Goal: Check status: Check status

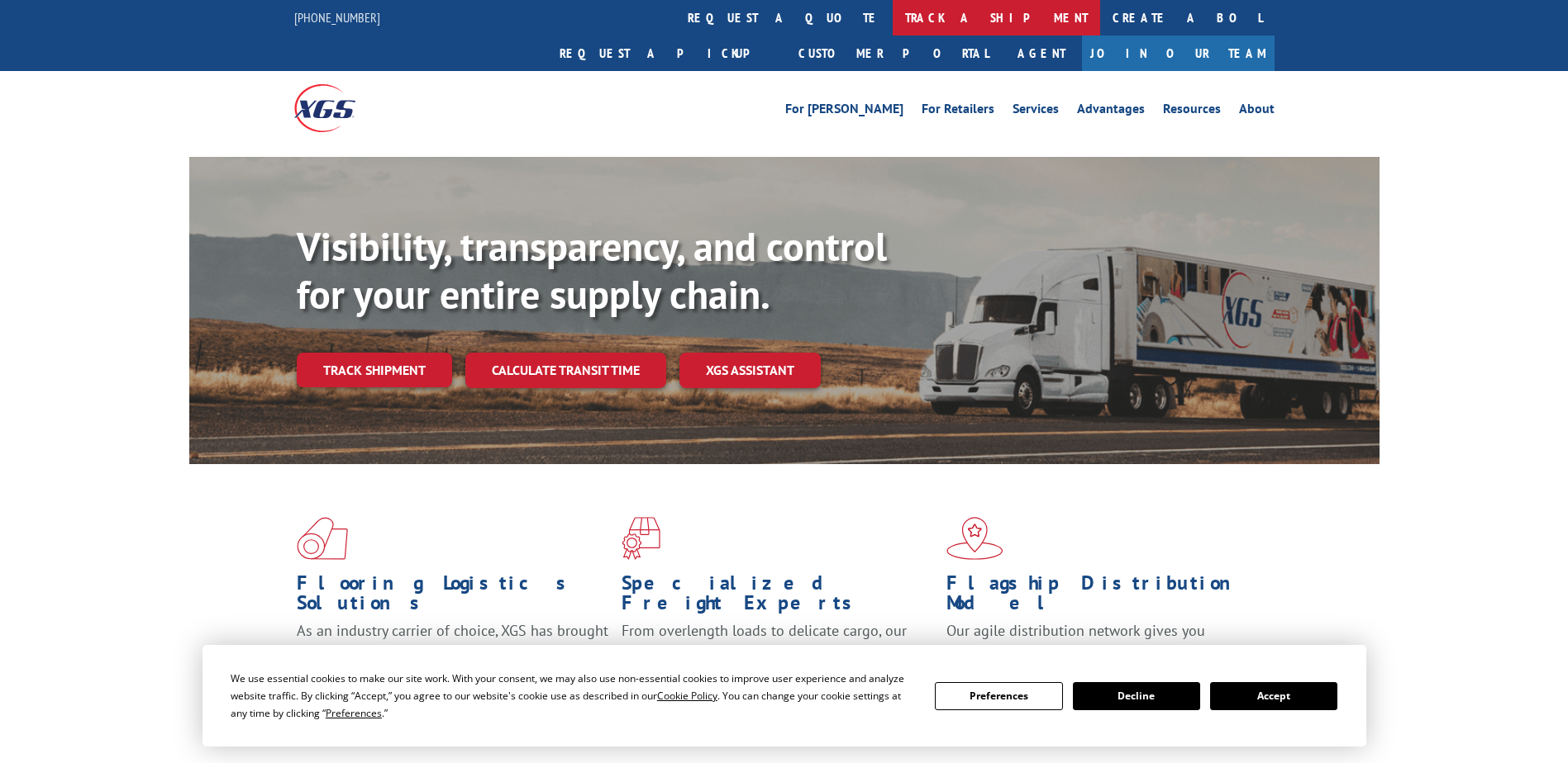
click at [893, 23] on link "track a shipment" at bounding box center [997, 17] width 208 height 35
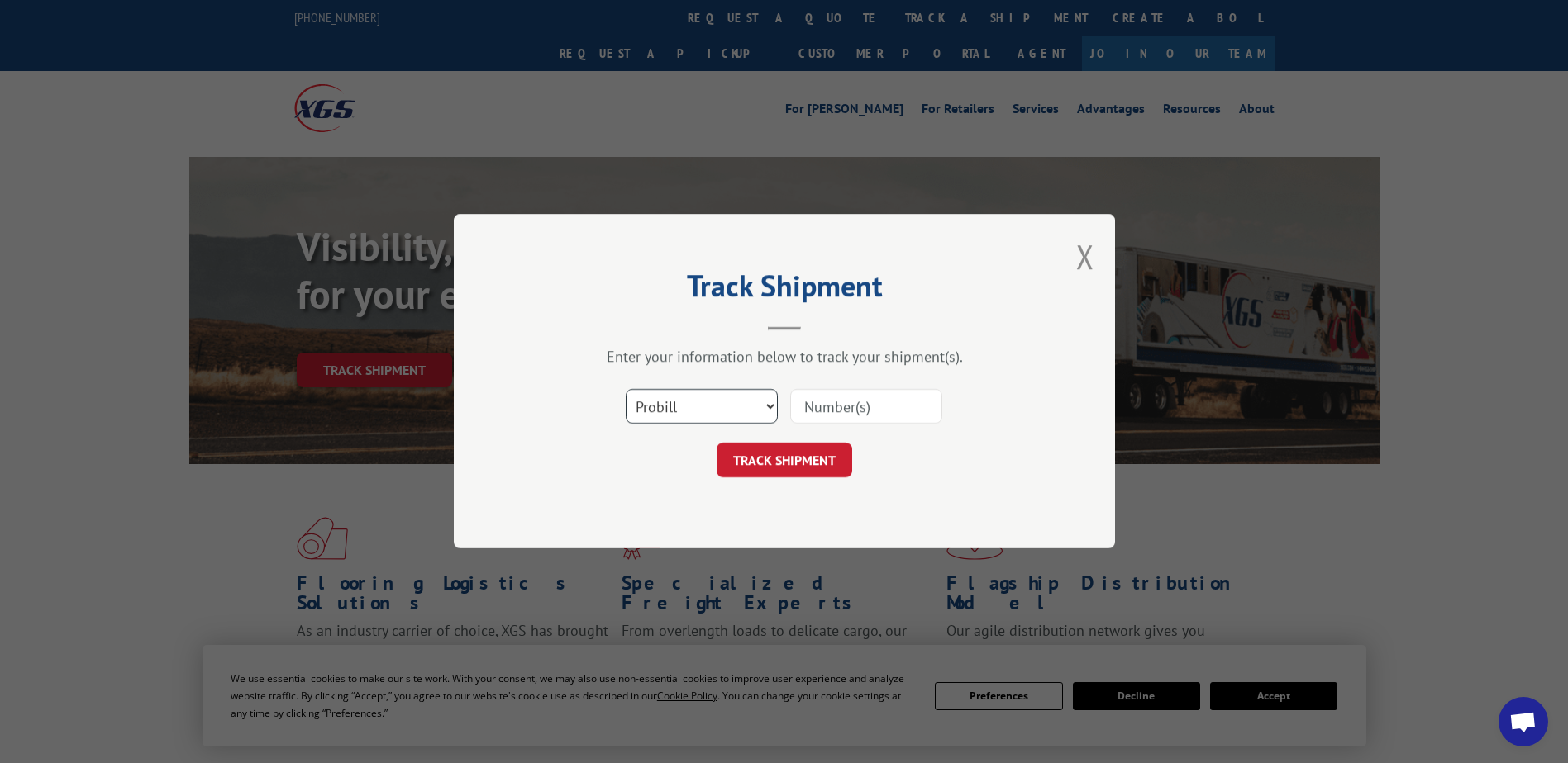
click at [705, 410] on select "Select category... Probill BOL PO" at bounding box center [701, 407] width 152 height 34
select select "bol"
click at [625, 390] on select "Select category... Probill BOL PO" at bounding box center [701, 407] width 152 height 34
click at [844, 399] on input at bounding box center [865, 407] width 152 height 34
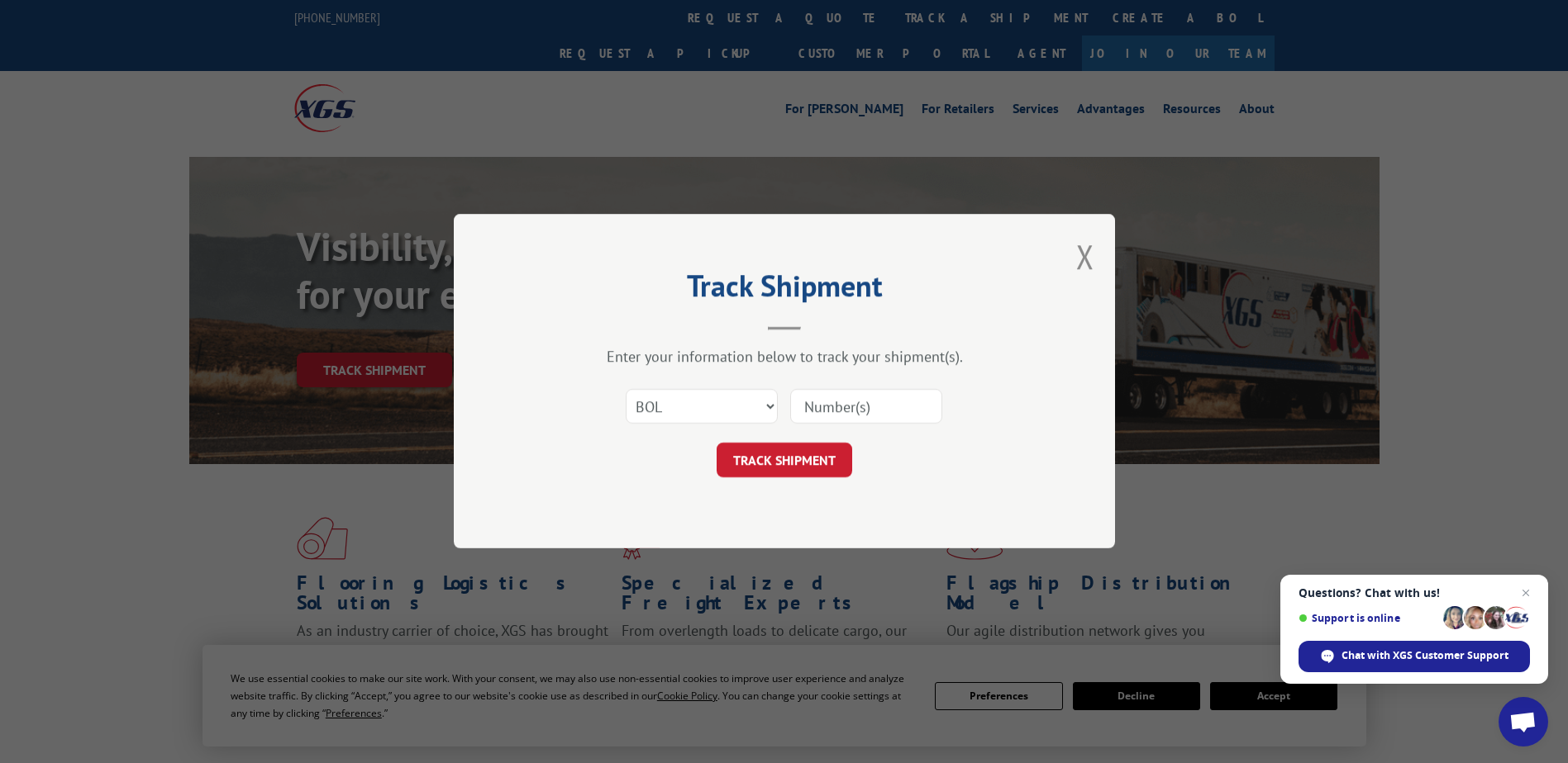
paste input "CG523180"
type input "CG523180"
click at [824, 459] on button "TRACK SHIPMENT" at bounding box center [784, 460] width 136 height 34
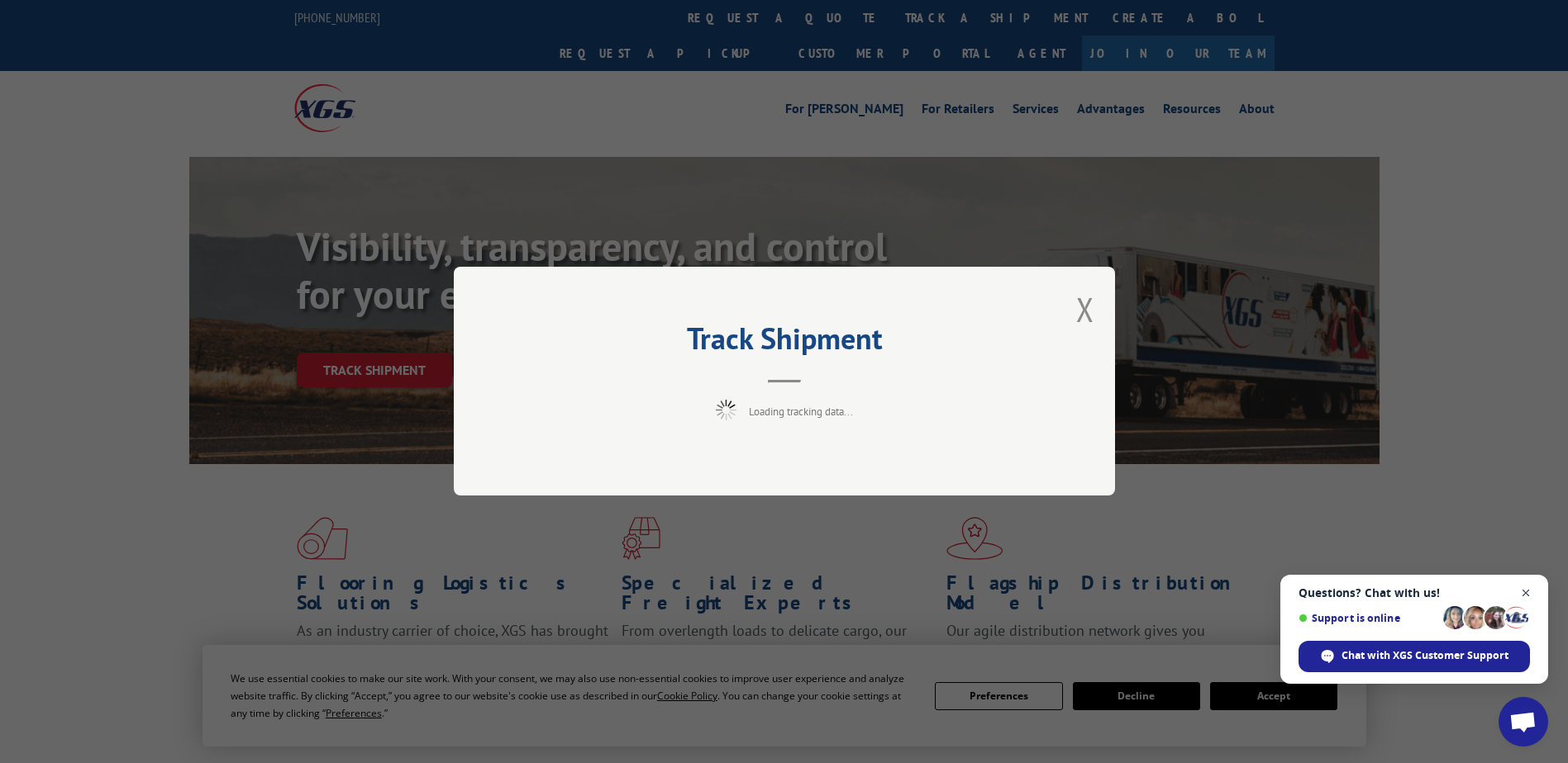
click at [1527, 592] on span "Close chat" at bounding box center [1526, 593] width 21 height 21
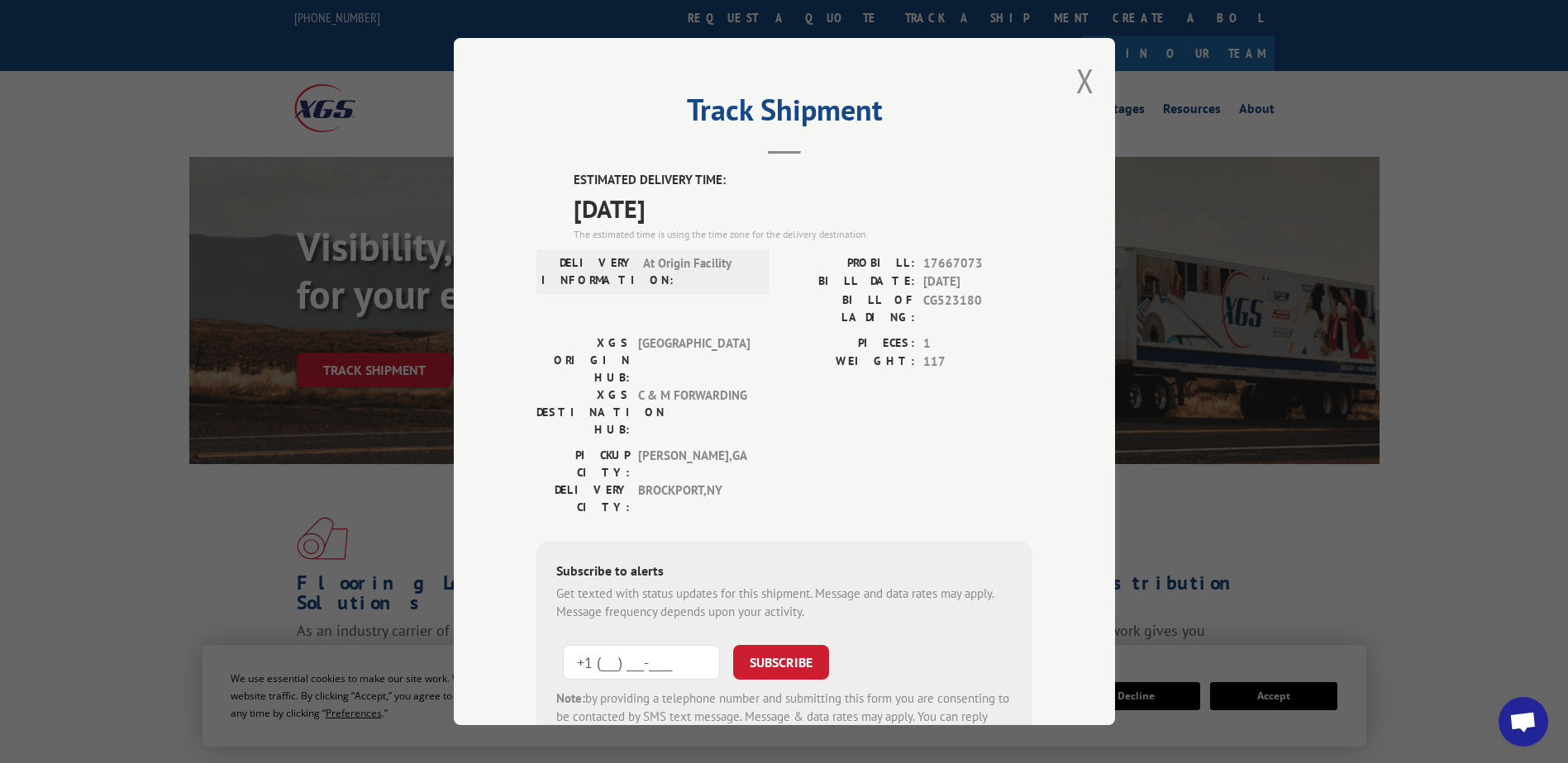
click at [660, 645] on input "+1 (___) ___-____" at bounding box center [641, 662] width 157 height 34
type input "[PHONE_NUMBER]"
click at [779, 645] on button "SUBSCRIBE" at bounding box center [781, 662] width 96 height 34
